Goal: Task Accomplishment & Management: Manage account settings

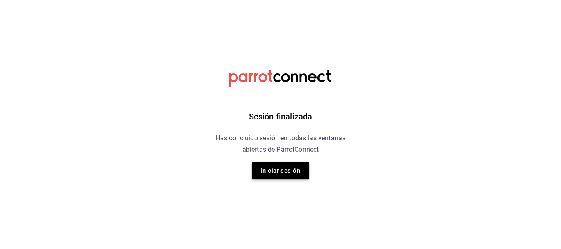
click at [278, 178] on button "Iniciar sesión" at bounding box center [280, 170] width 57 height 17
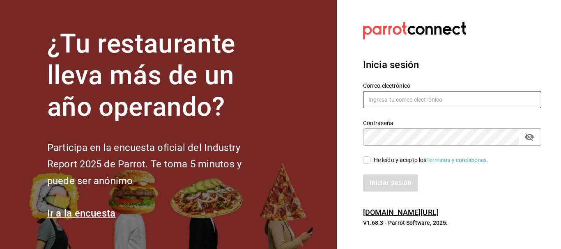
type input "5cincopizza@gmail.com"
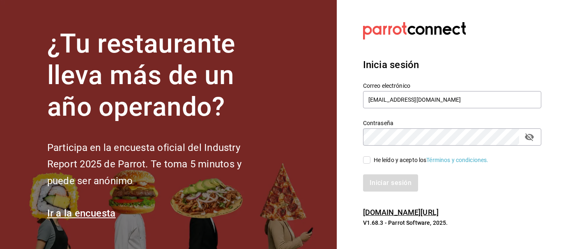
click at [367, 159] on input "He leído y acepto los Términos y condiciones." at bounding box center [366, 159] width 7 height 7
checkbox input "true"
click at [377, 184] on button "Iniciar sesión" at bounding box center [391, 183] width 56 height 17
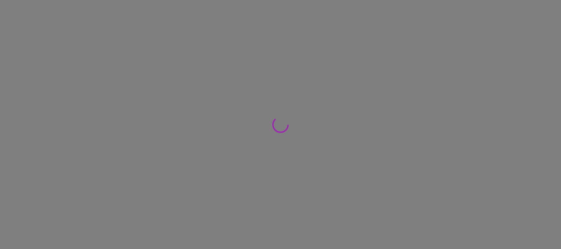
click at [0, 0] on nordpass-portal at bounding box center [0, 0] width 0 height 0
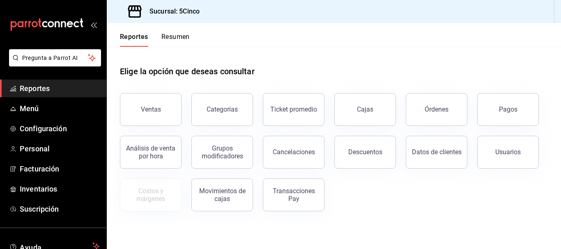
click at [173, 37] on button "Resumen" at bounding box center [175, 40] width 28 height 14
